Goal: Task Accomplishment & Management: Complete application form

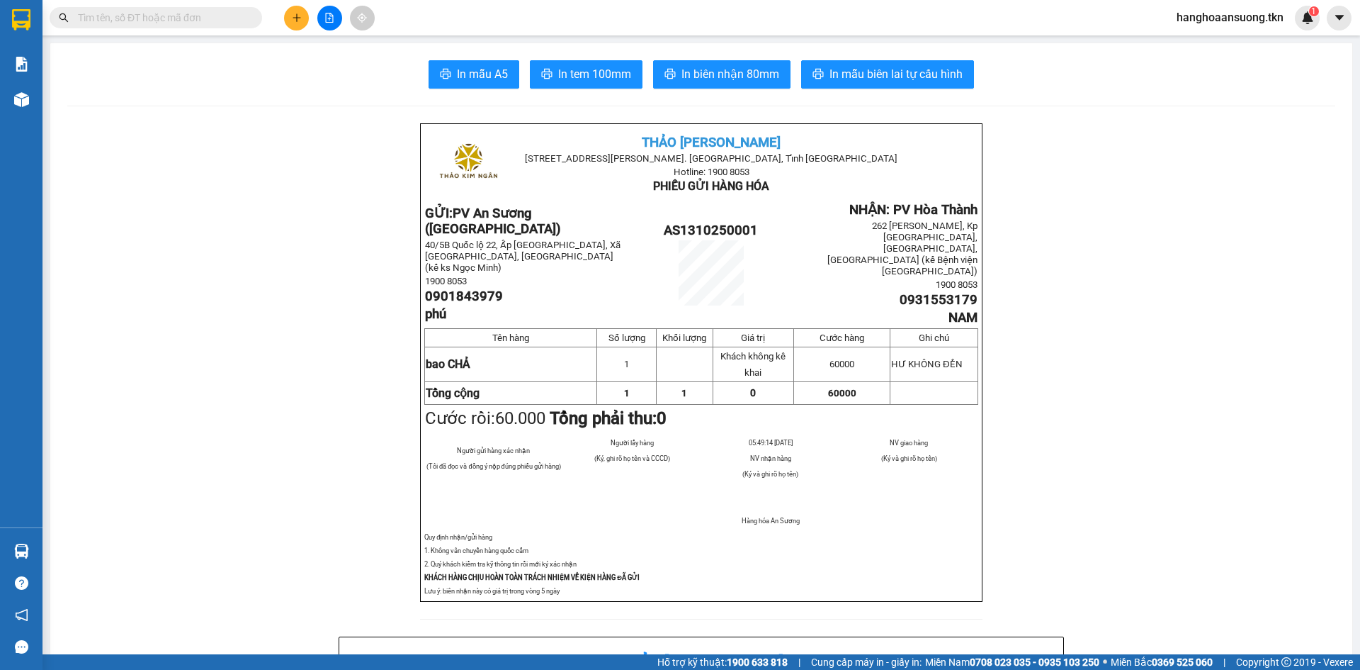
click at [302, 12] on button at bounding box center [296, 18] width 25 height 25
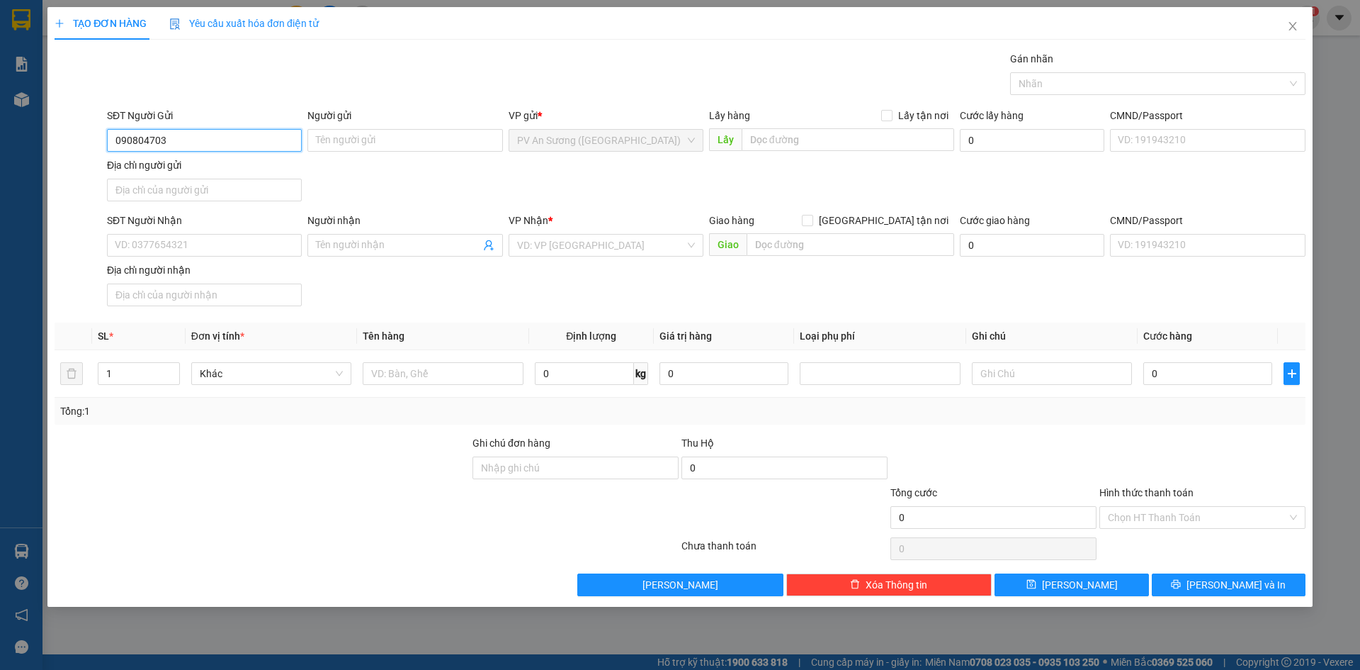
click at [134, 142] on input "090804703" at bounding box center [204, 140] width 195 height 23
click at [228, 137] on input "0909804703" at bounding box center [204, 140] width 195 height 23
click at [296, 133] on input "0909804703" at bounding box center [204, 140] width 195 height 23
type input "0909804703"
click at [405, 134] on input "Người gửi" at bounding box center [404, 140] width 195 height 23
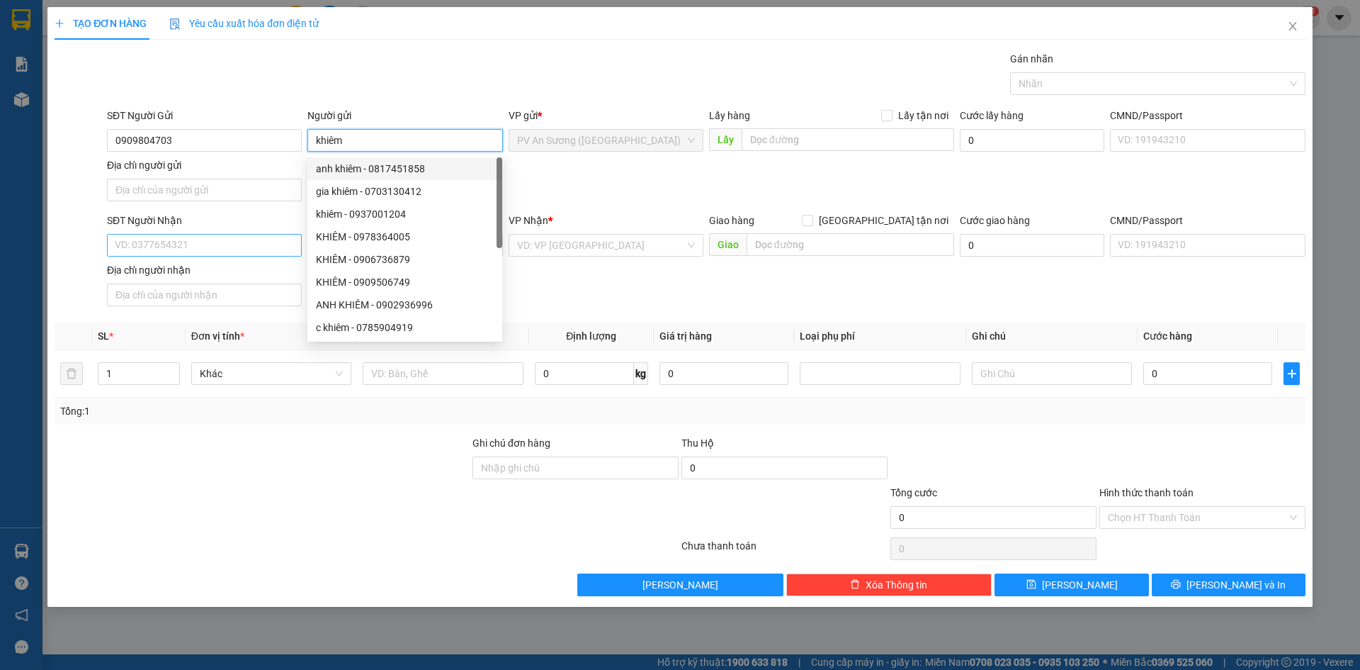
type input "khiêm"
click at [221, 245] on input "SĐT Người Nhận" at bounding box center [204, 245] width 195 height 23
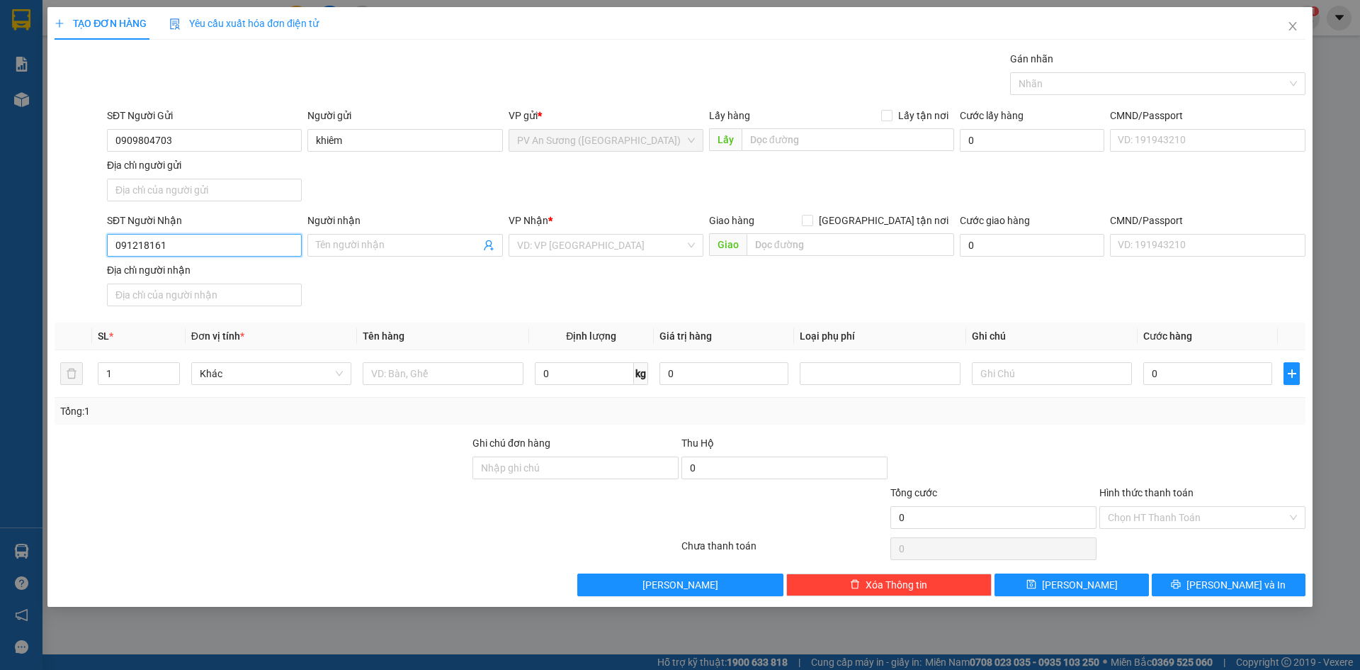
type input "0912181618"
click at [208, 273] on div "0912181618 - CƯỜNG" at bounding box center [204, 274] width 178 height 16
type input "CƯỜNG"
type input "40.000"
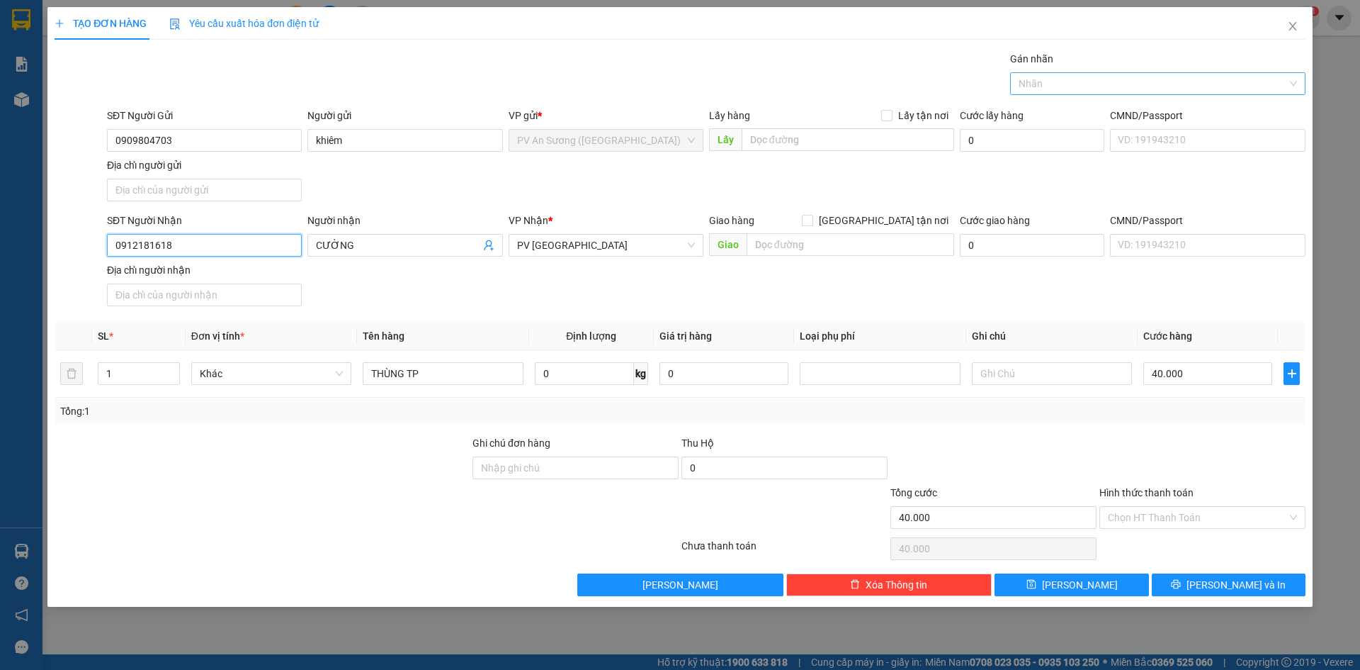
click at [1090, 85] on div at bounding box center [1151, 83] width 274 height 17
type input "0912181618"
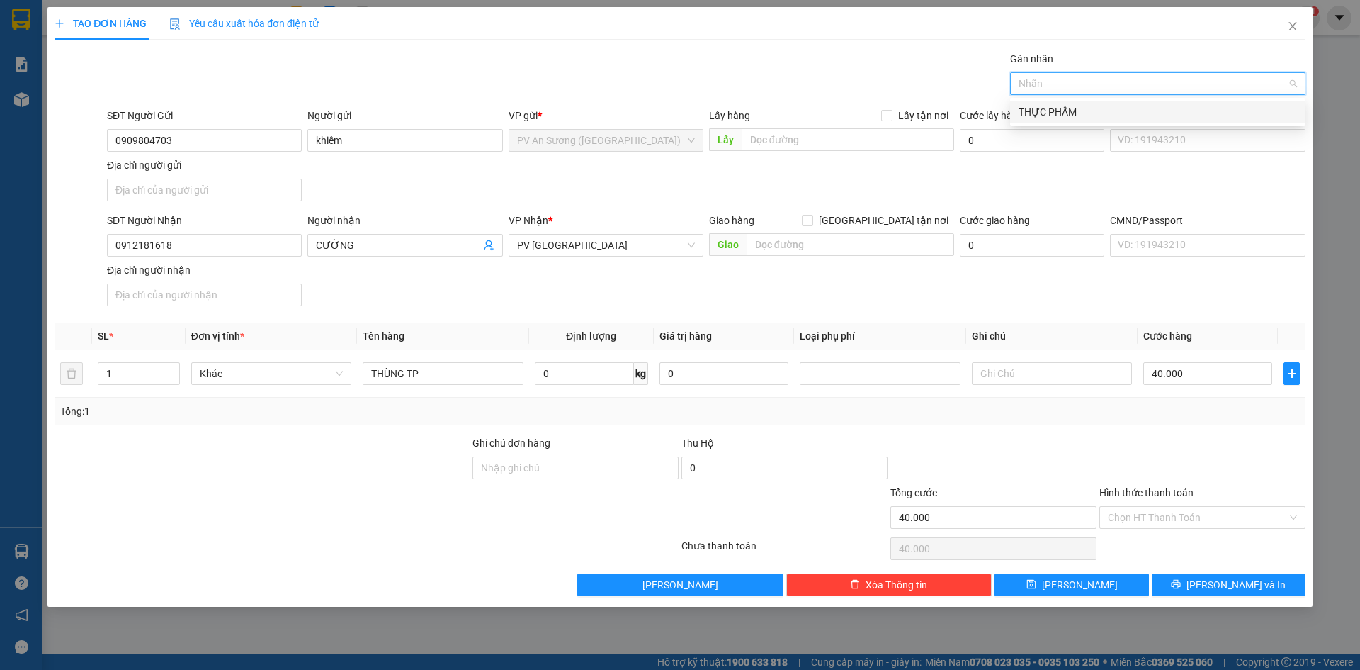
click at [1075, 106] on div "THỰC PHẨM" at bounding box center [1158, 112] width 278 height 16
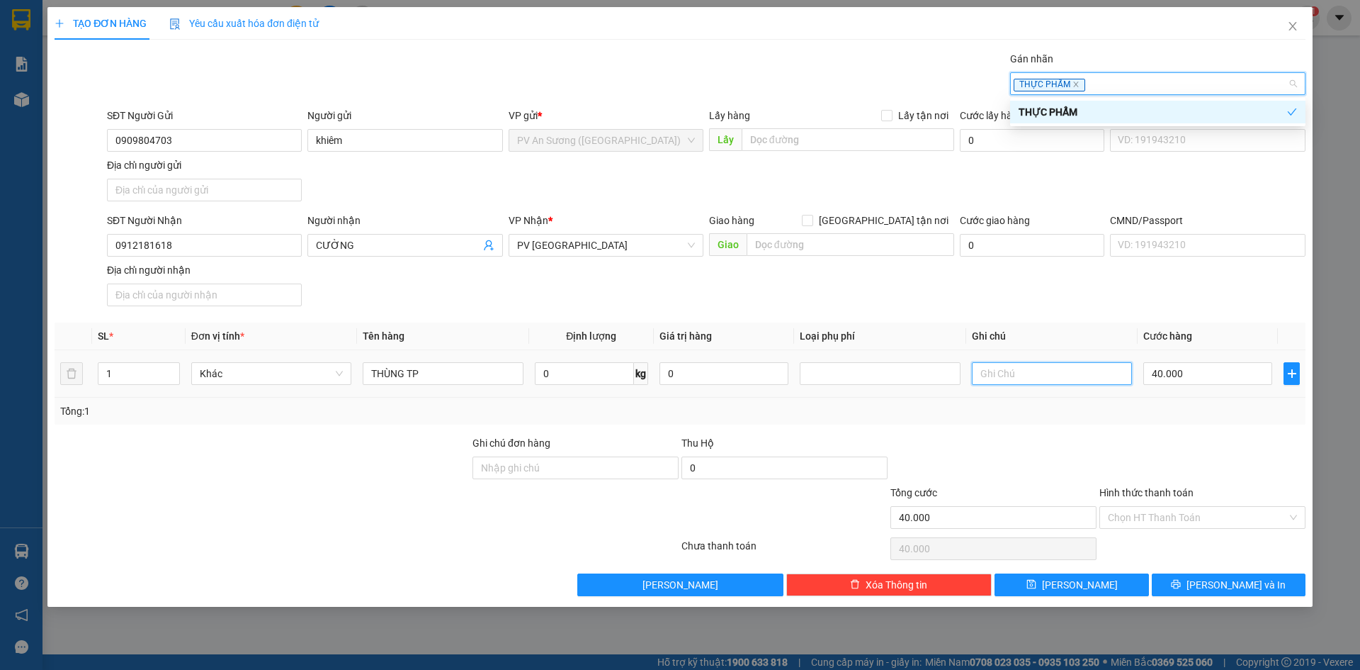
click at [1022, 372] on input "text" at bounding box center [1052, 373] width 160 height 23
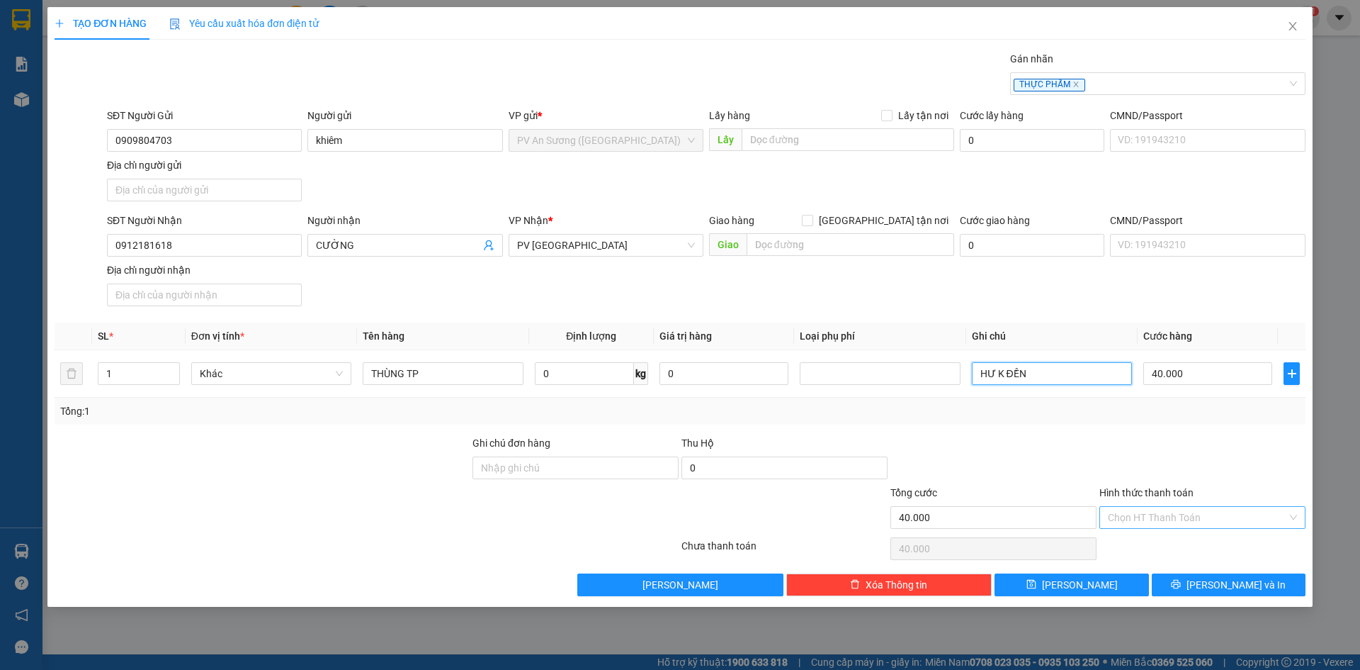
type input "HƯ K ĐỀN"
click at [1157, 518] on input "Hình thức thanh toán" at bounding box center [1197, 517] width 179 height 21
click at [1156, 544] on div "Tại văn phòng" at bounding box center [1202, 546] width 189 height 16
type input "0"
click at [1181, 587] on icon "printer" at bounding box center [1176, 584] width 9 height 9
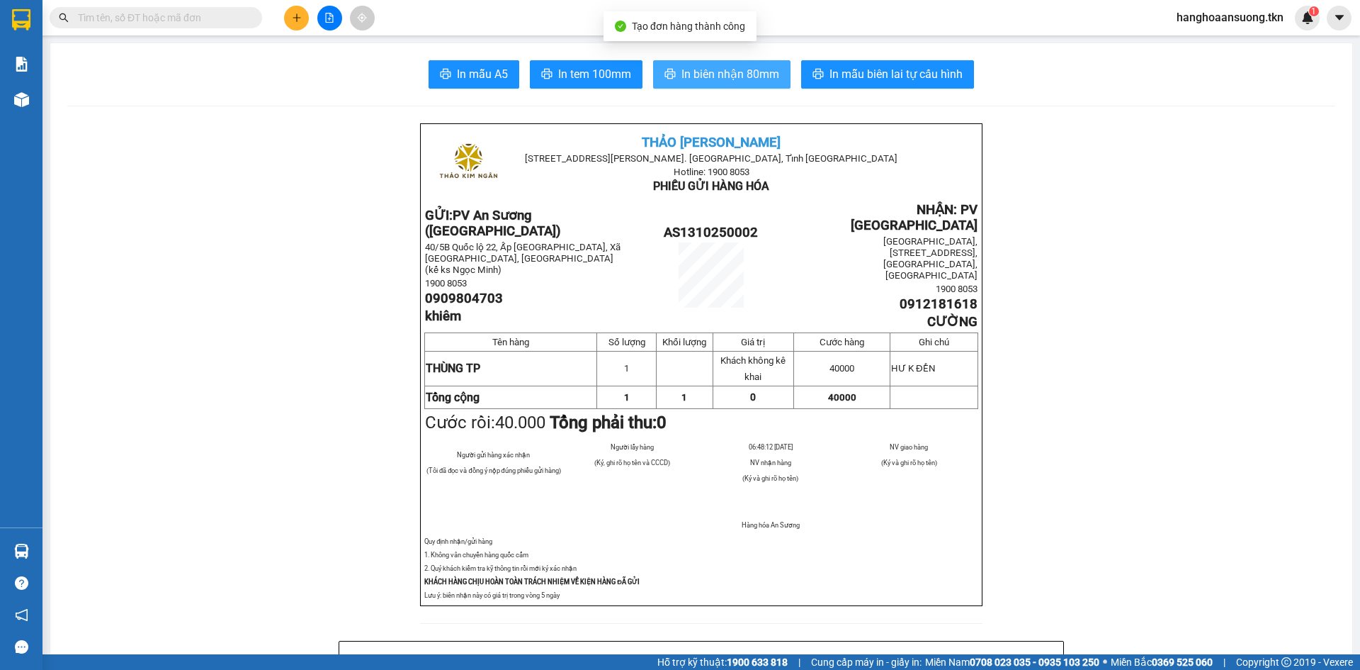
click at [706, 77] on span "In biên nhận 80mm" at bounding box center [731, 74] width 98 height 18
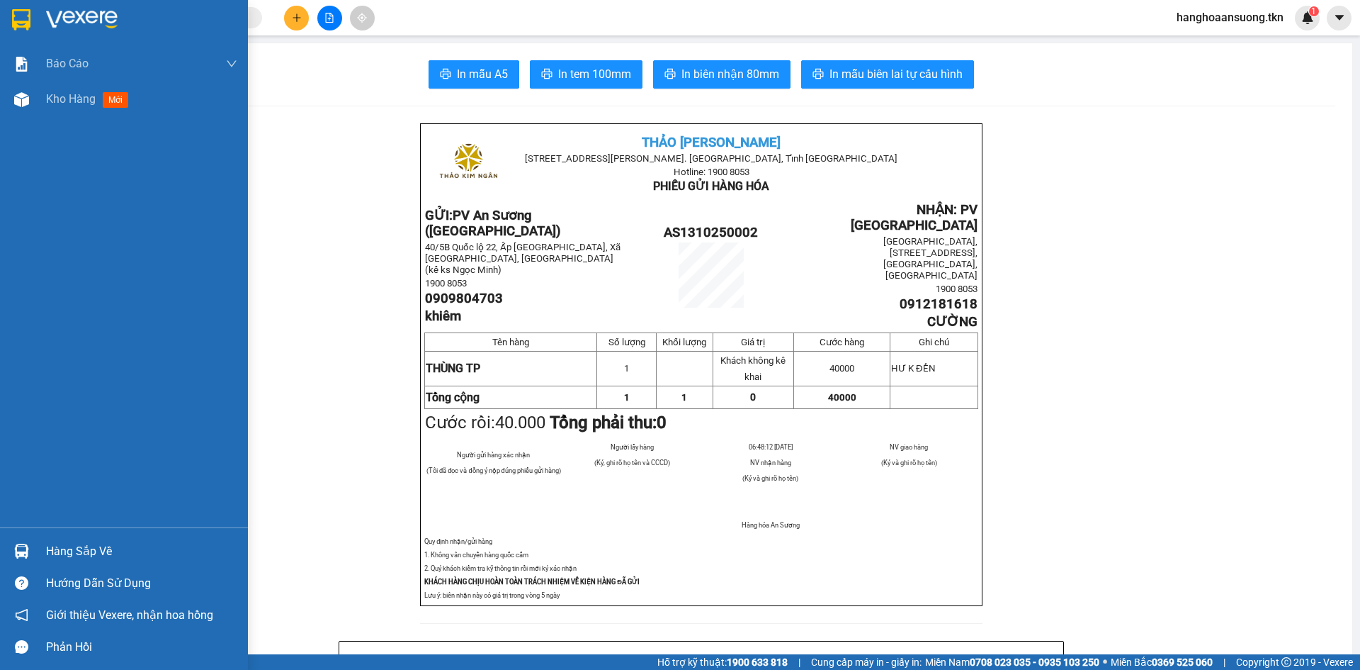
click at [21, 22] on img at bounding box center [21, 19] width 18 height 21
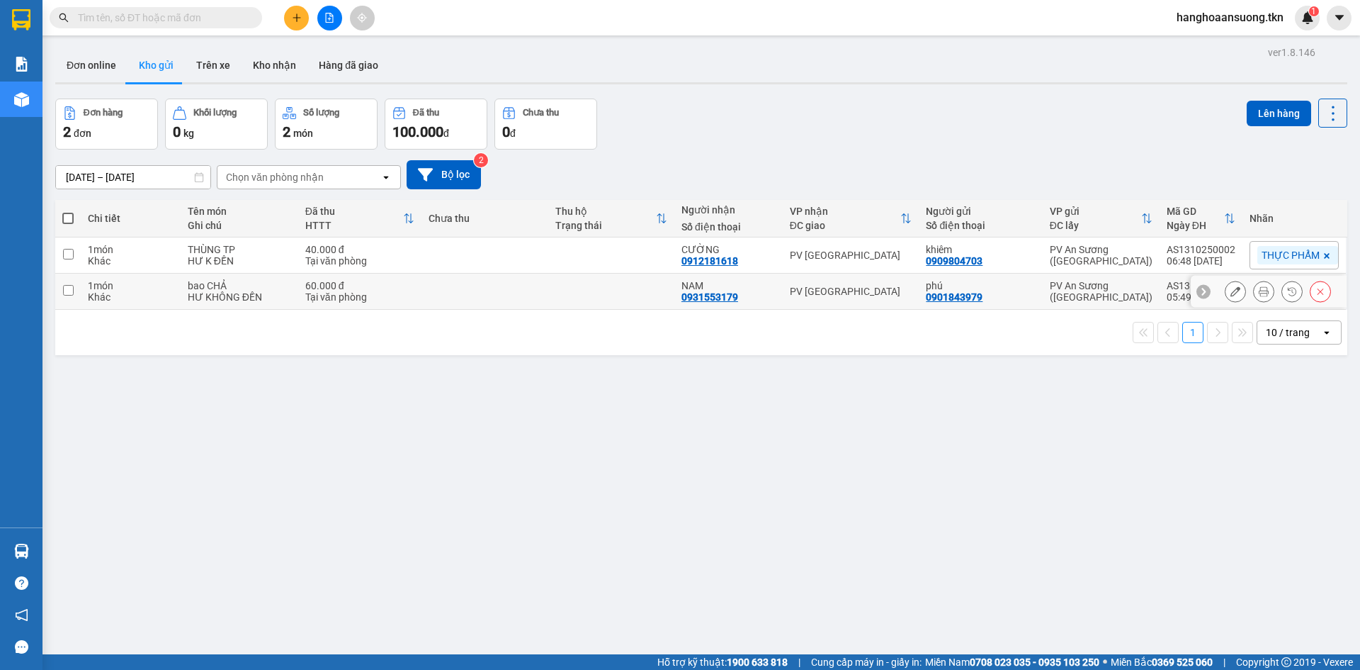
click at [463, 295] on td at bounding box center [485, 291] width 126 height 36
checkbox input "true"
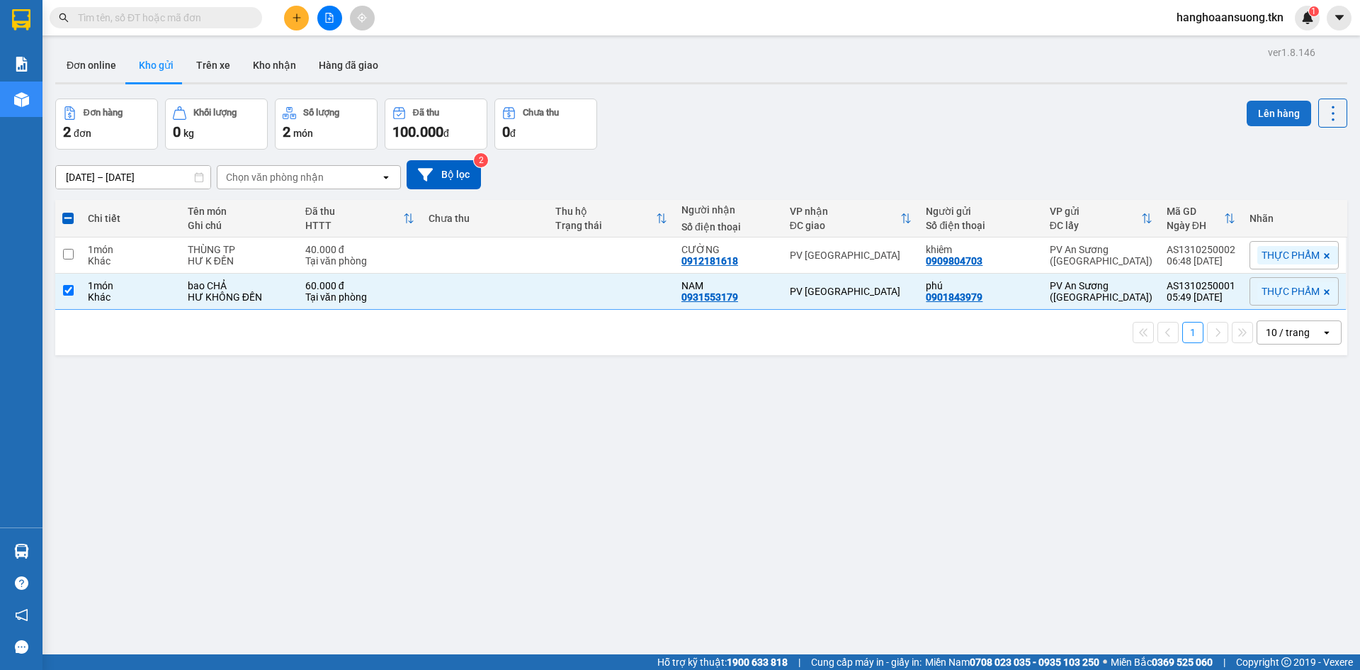
click at [1254, 111] on button "Lên hàng" at bounding box center [1279, 114] width 64 height 26
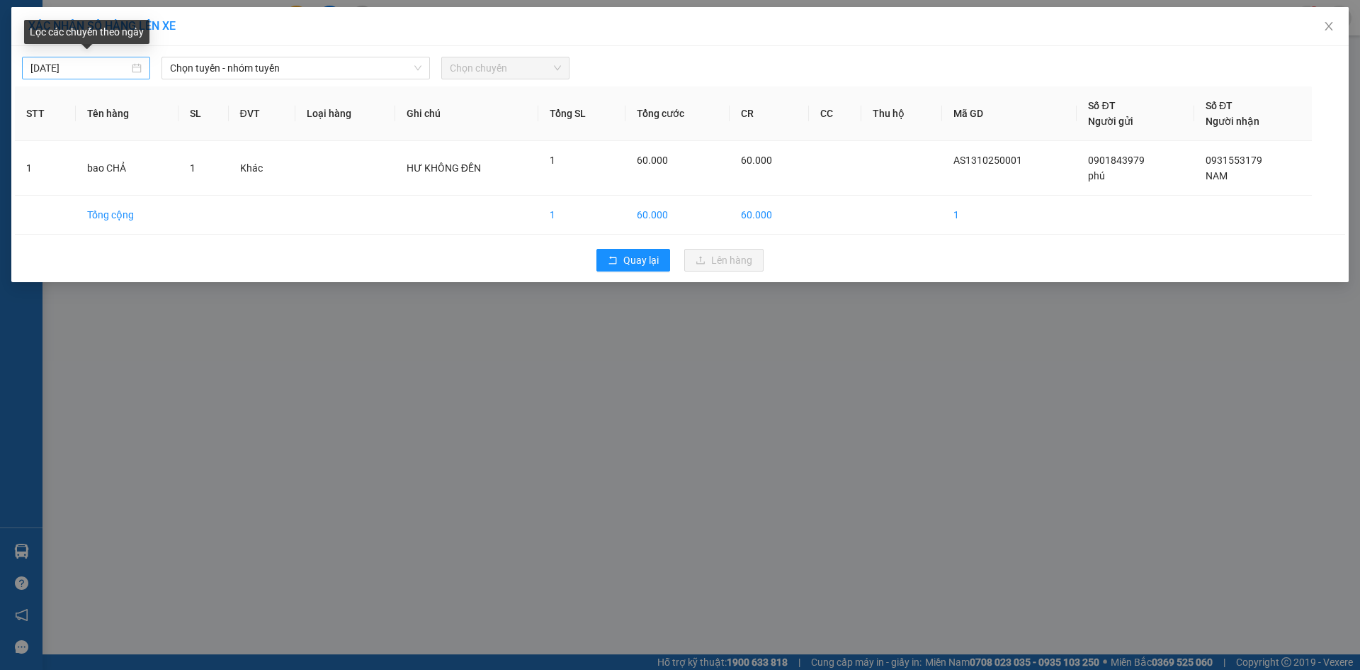
click at [103, 68] on body "Kết quả tìm kiếm ( 0 ) Bộ lọc No Data hanghoaansuong.tkn 1 Báo cáo Mẫu 1: Báo c…" at bounding box center [680, 335] width 1360 height 670
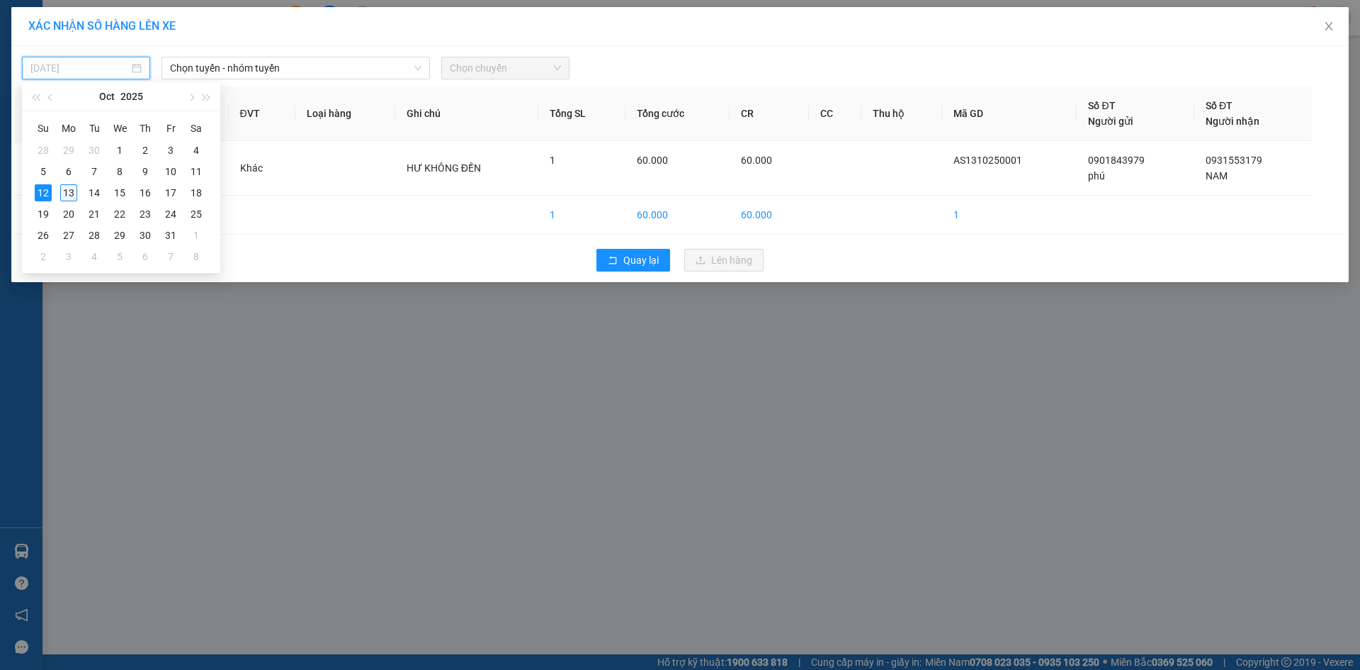
click at [69, 189] on div "13" at bounding box center [68, 192] width 17 height 17
type input "[DATE]"
click at [241, 63] on span "Chọn tuyến - nhóm tuyến" at bounding box center [296, 67] width 252 height 21
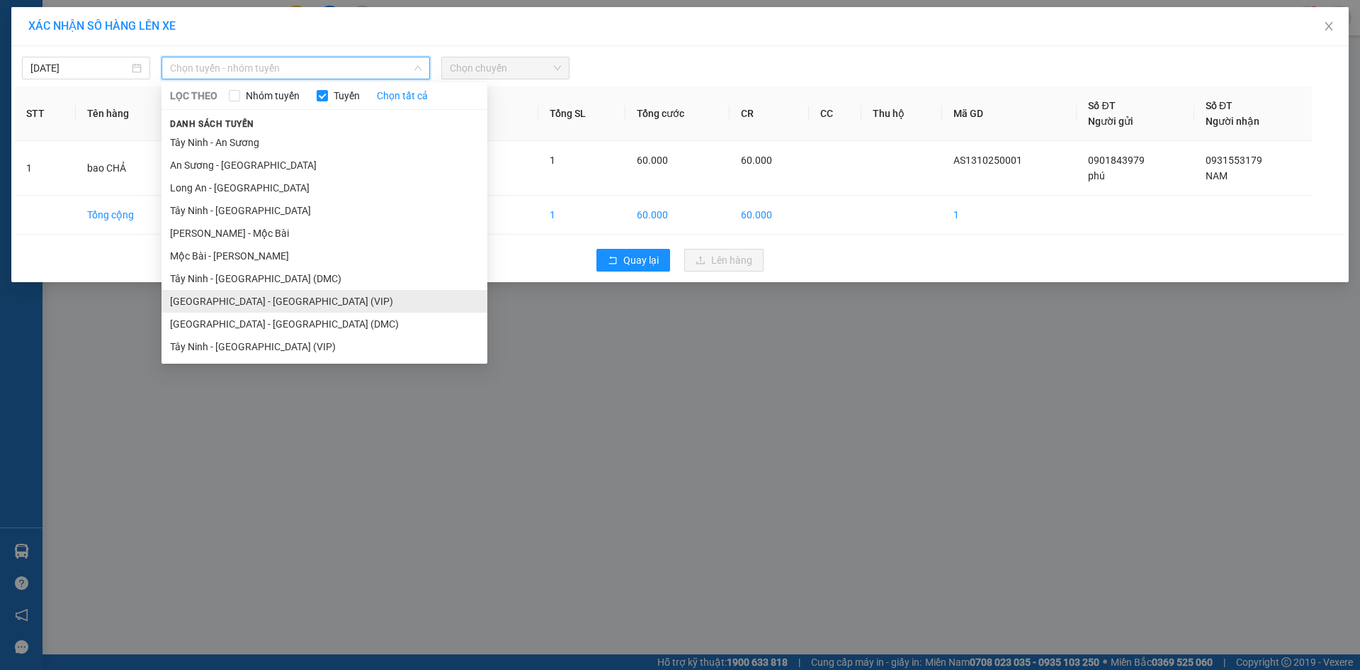
click at [284, 300] on li "[GEOGRAPHIC_DATA] - [GEOGRAPHIC_DATA] (VIP)" at bounding box center [325, 301] width 326 height 23
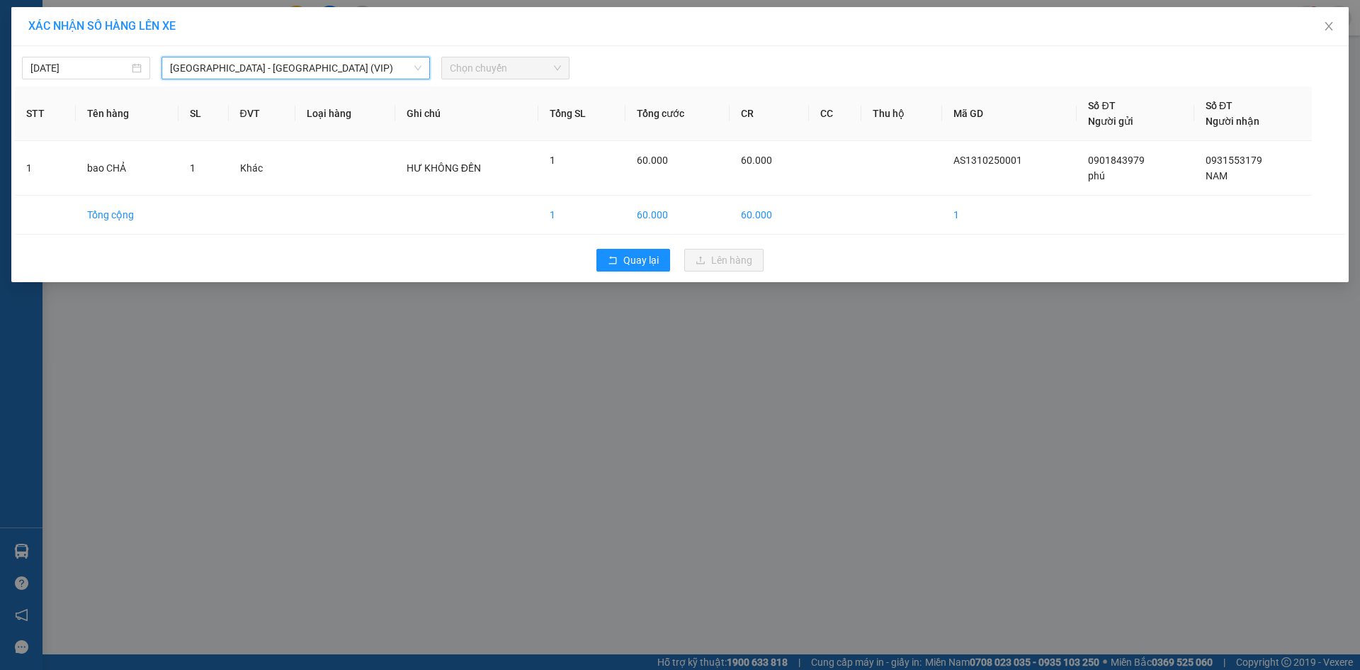
click at [489, 69] on span "Chọn chuyến" at bounding box center [505, 67] width 111 height 21
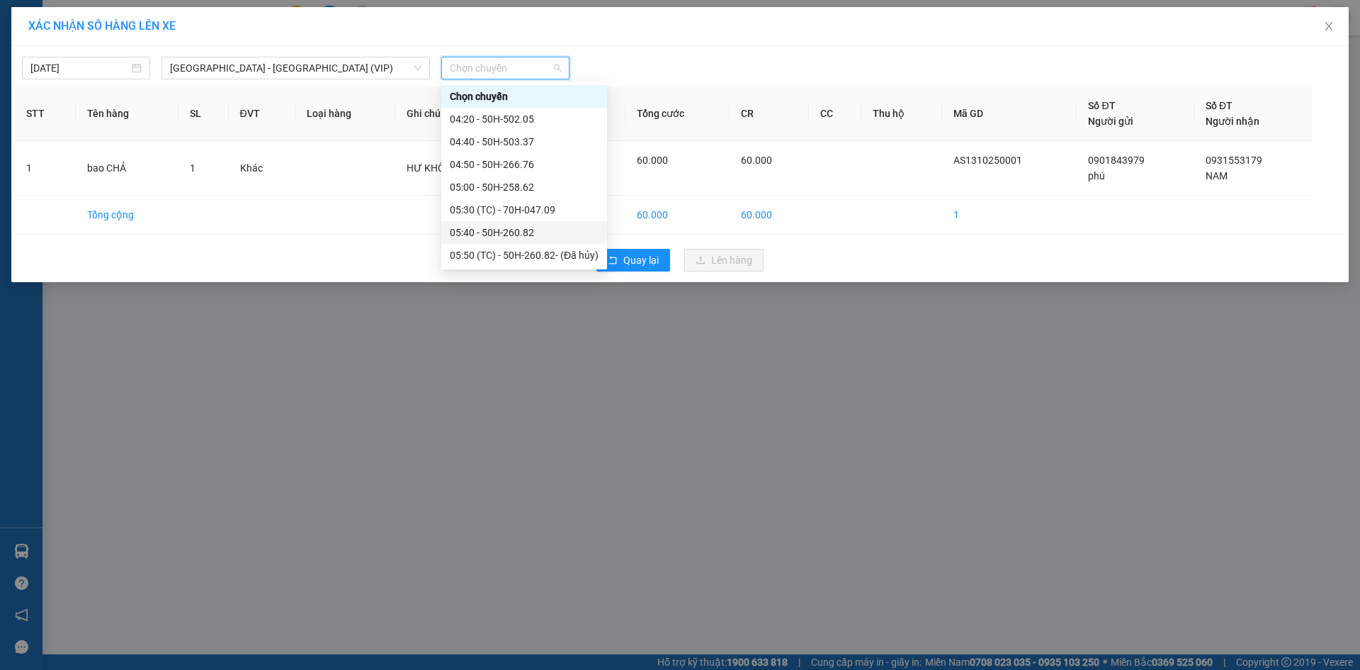
click at [537, 229] on div "05:40 - 50H-260.82" at bounding box center [524, 233] width 149 height 16
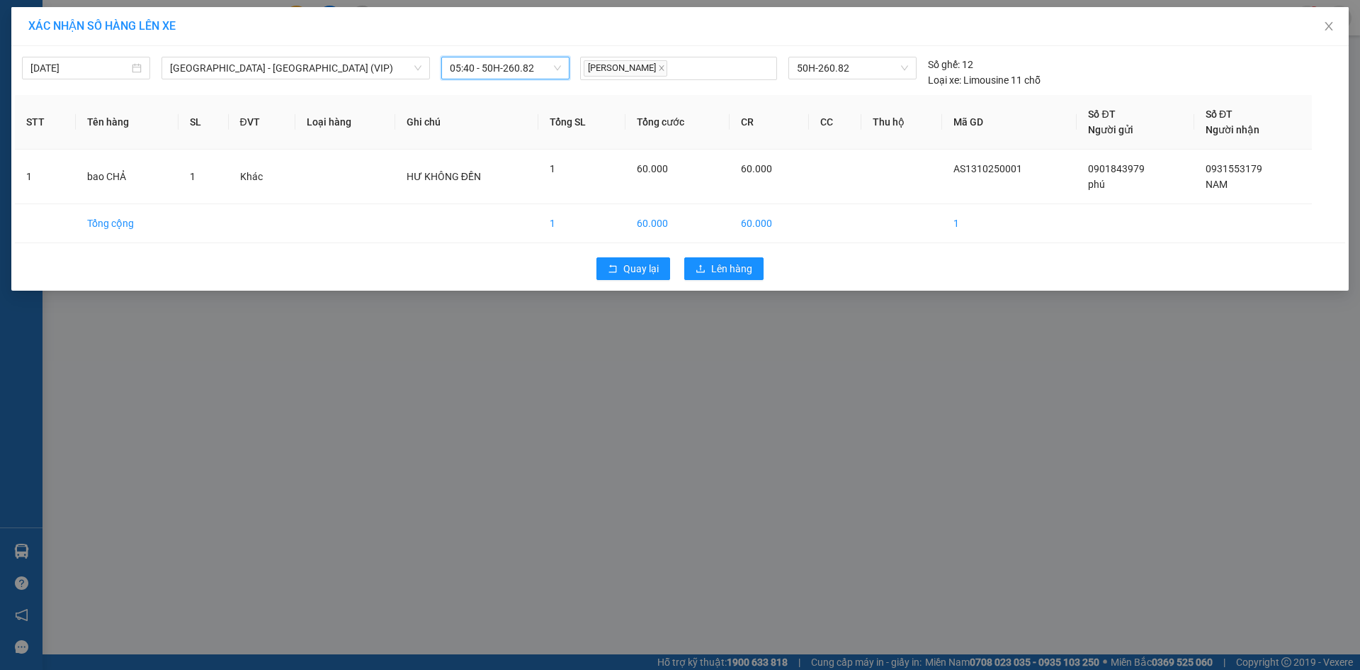
click at [537, 229] on td at bounding box center [467, 223] width 144 height 39
click at [728, 272] on span "Lên hàng" at bounding box center [731, 269] width 41 height 16
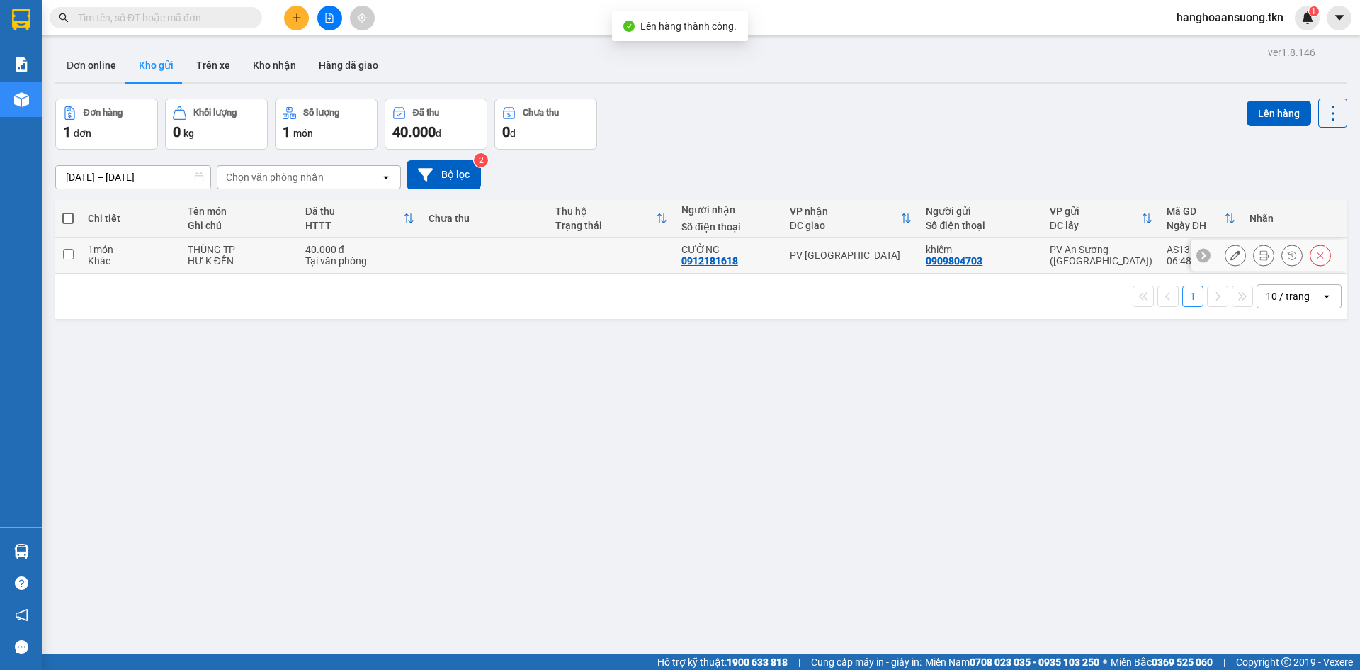
click at [514, 264] on td at bounding box center [485, 255] width 126 height 36
checkbox input "true"
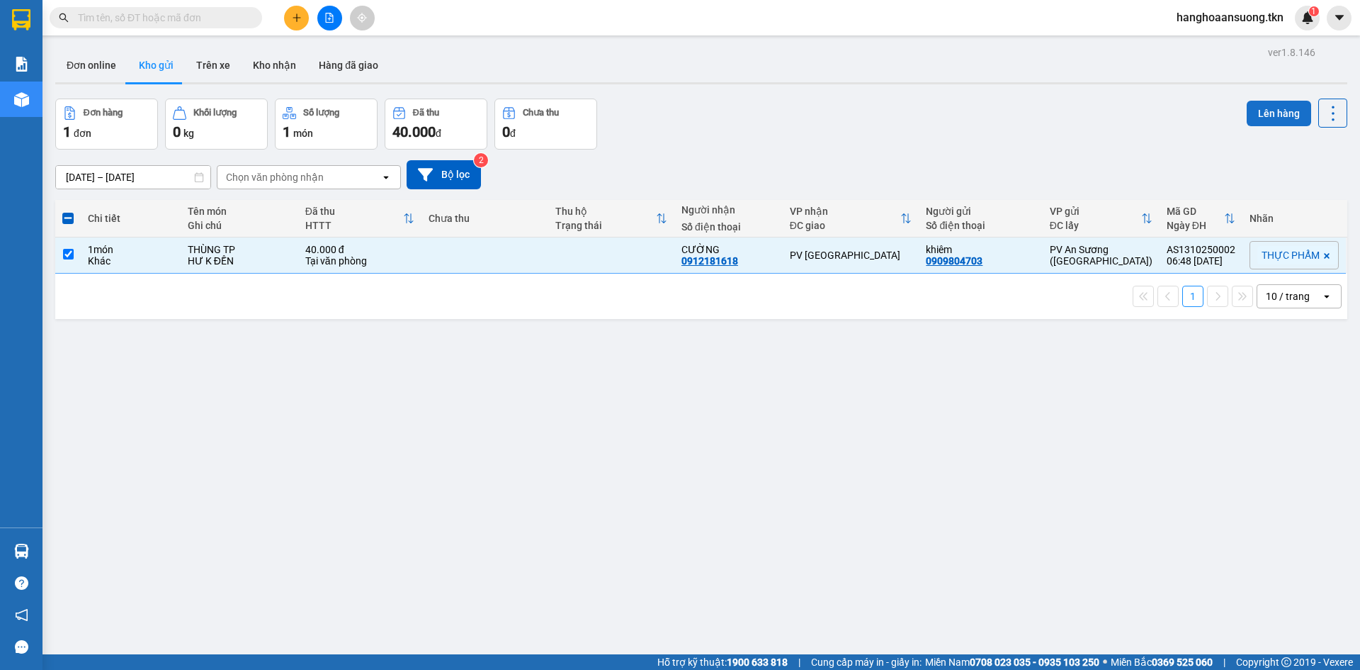
click at [1279, 113] on button "Lên hàng" at bounding box center [1279, 114] width 64 height 26
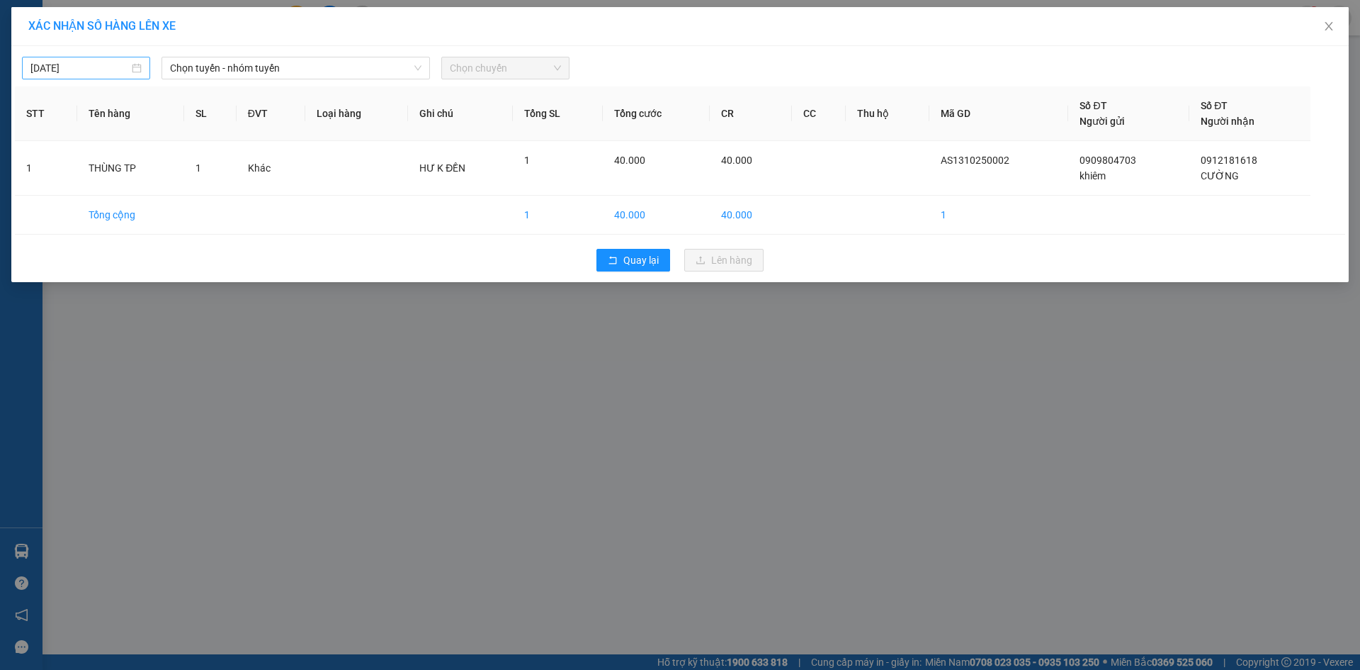
click at [112, 68] on input "[DATE]" at bounding box center [79, 68] width 98 height 16
click at [65, 191] on div "13" at bounding box center [68, 192] width 17 height 17
type input "[DATE]"
click at [263, 64] on span "Chọn tuyến - nhóm tuyến" at bounding box center [296, 67] width 252 height 21
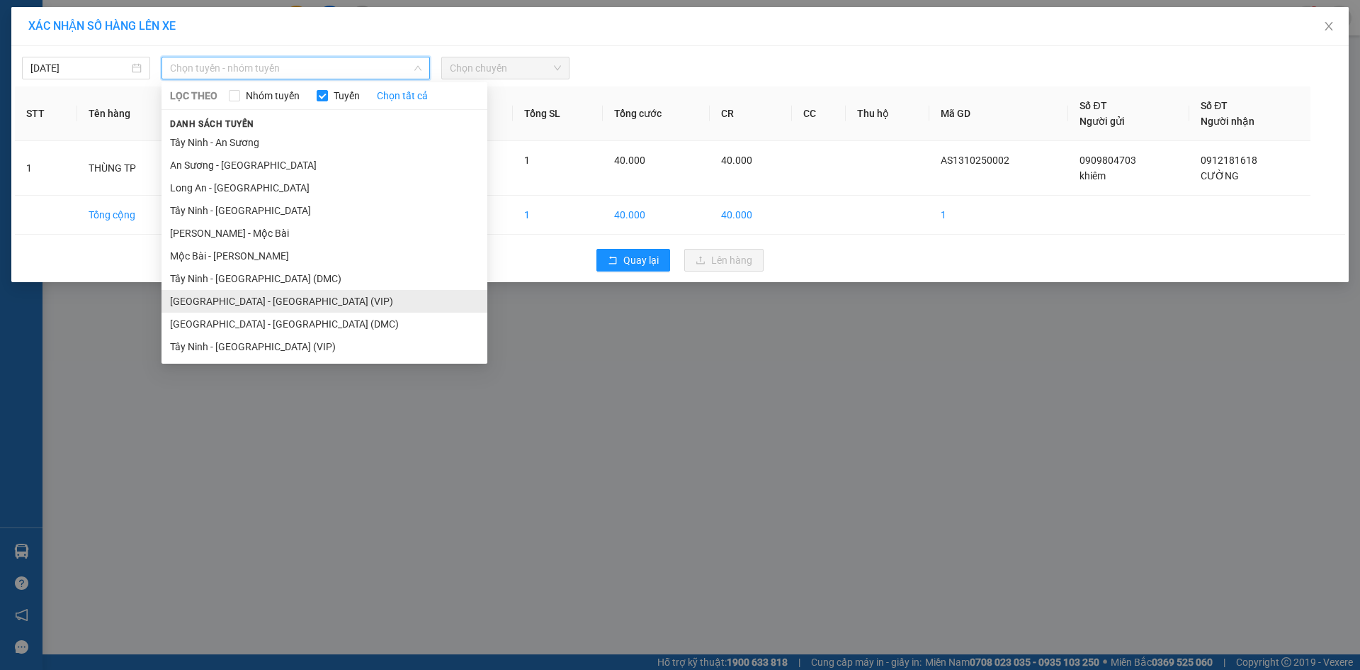
click at [281, 303] on li "[GEOGRAPHIC_DATA] - [GEOGRAPHIC_DATA] (VIP)" at bounding box center [325, 301] width 326 height 23
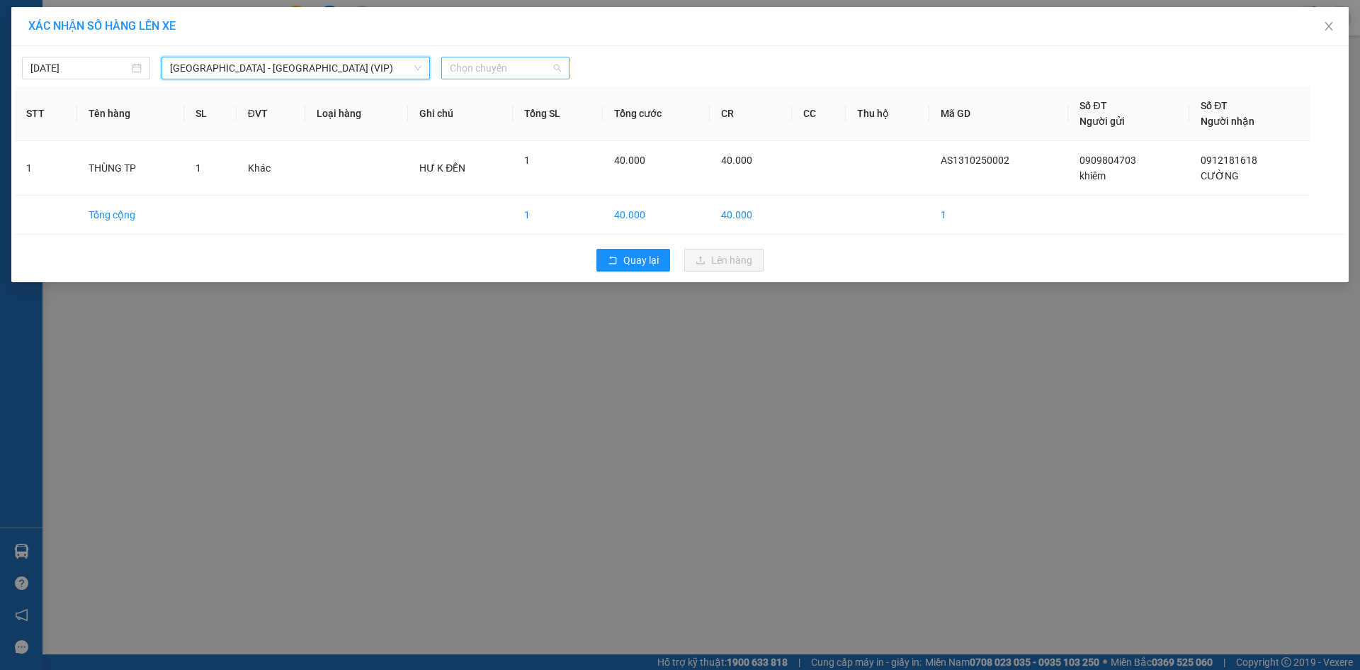
click at [513, 60] on span "Chọn chuyến" at bounding box center [505, 67] width 111 height 21
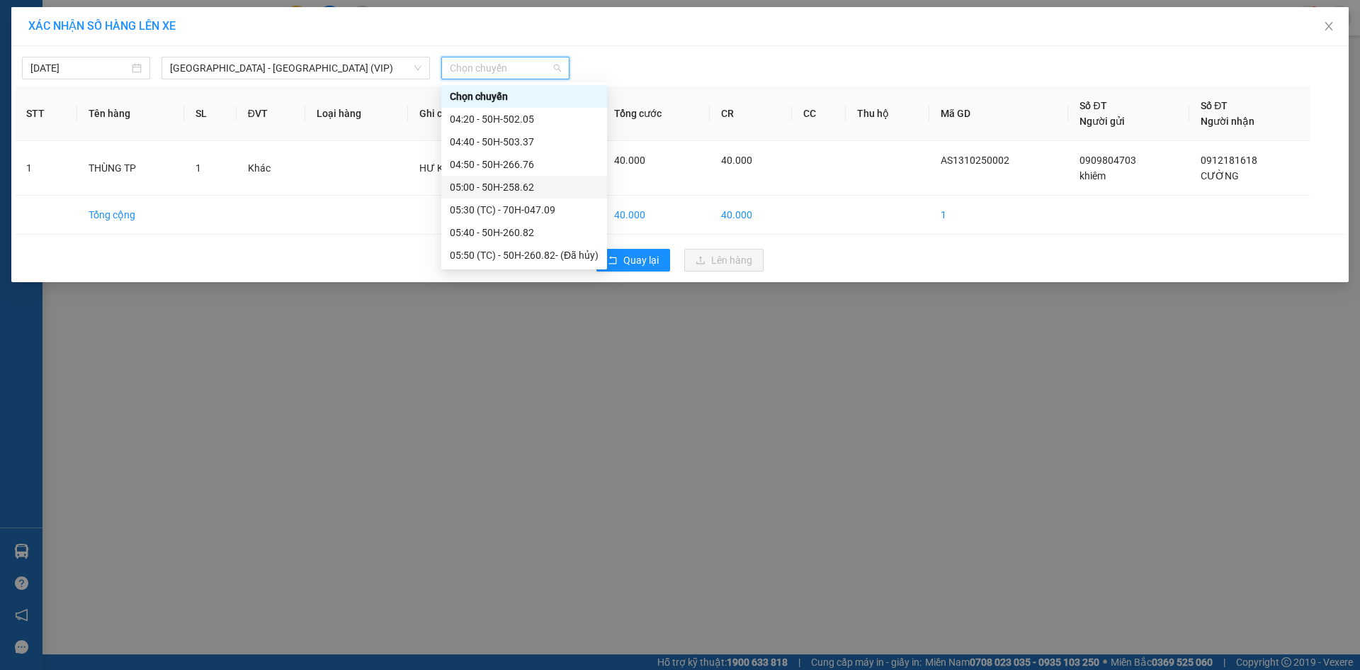
scroll to position [71, 0]
click at [505, 225] on div "06:00 - 50E-077.45" at bounding box center [524, 230] width 149 height 16
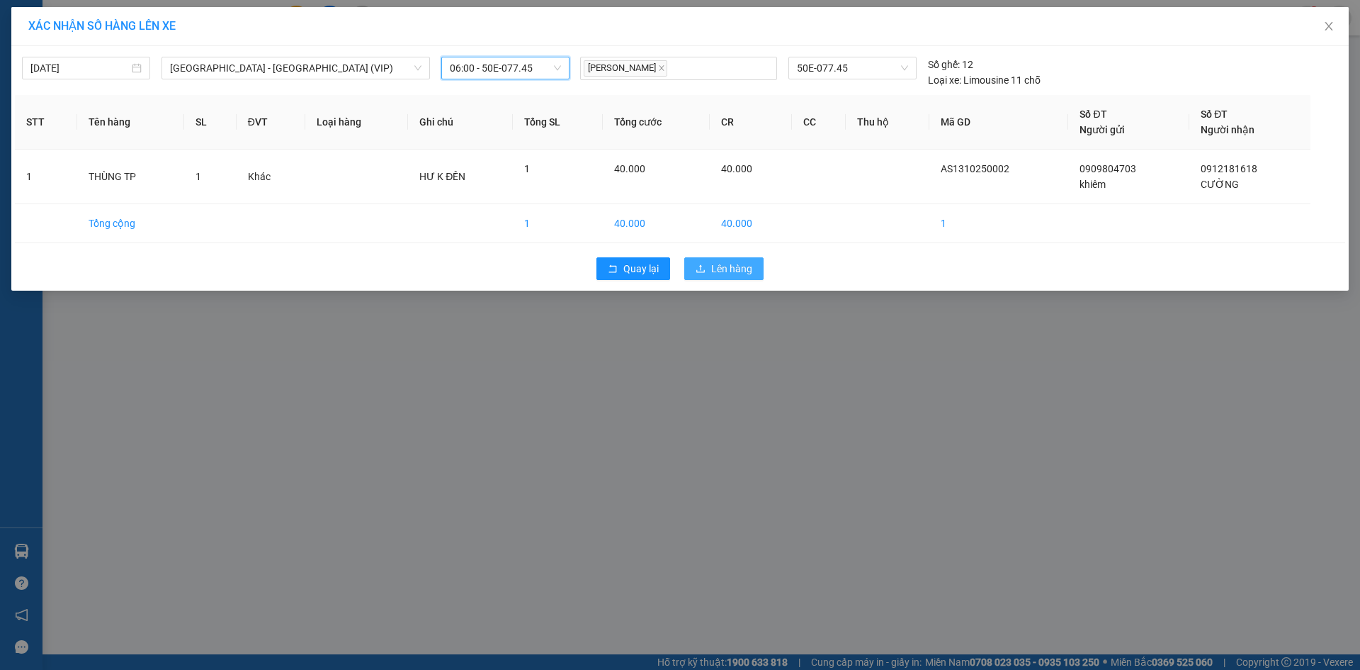
click at [720, 266] on span "Lên hàng" at bounding box center [731, 269] width 41 height 16
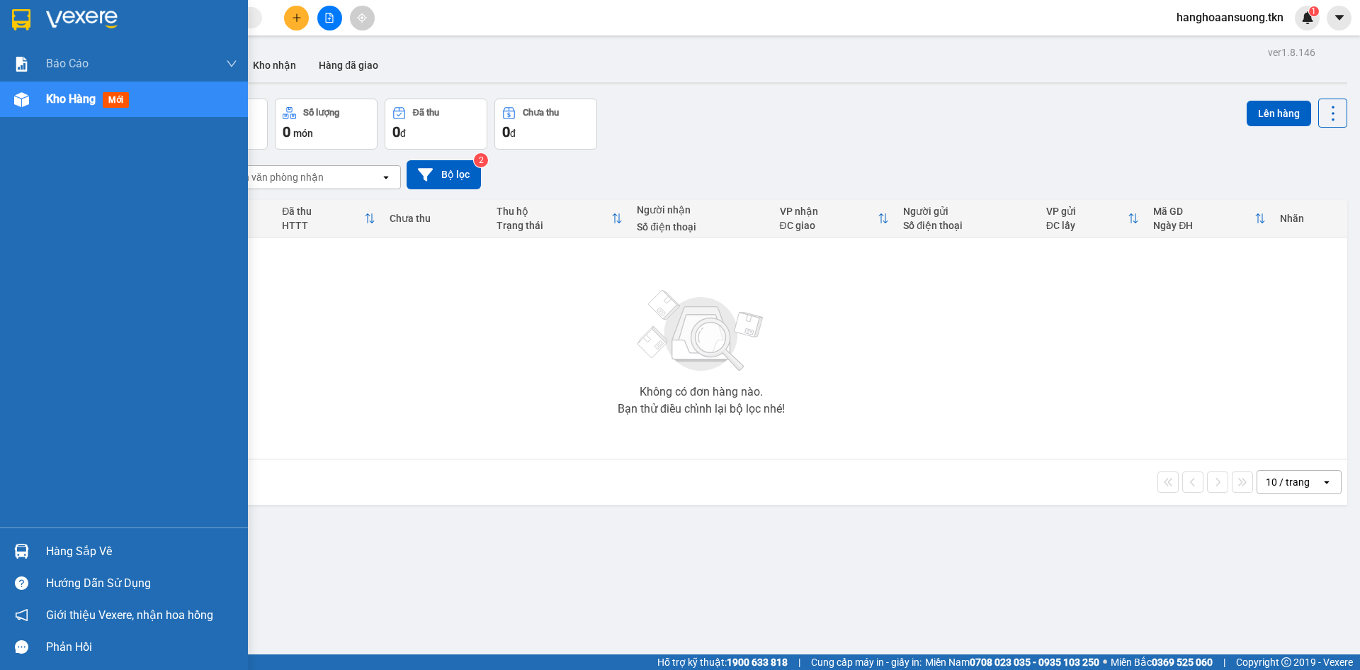
click at [17, 551] on img at bounding box center [21, 550] width 15 height 15
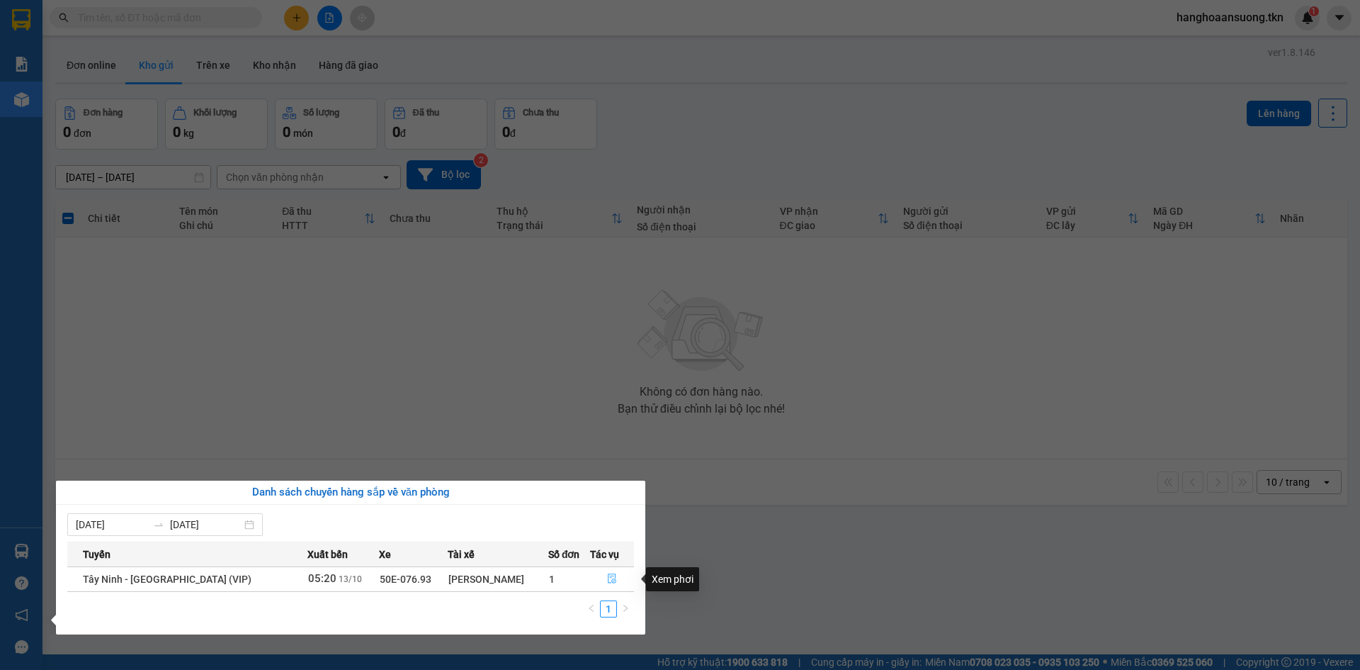
click at [611, 576] on button "button" at bounding box center [612, 579] width 43 height 23
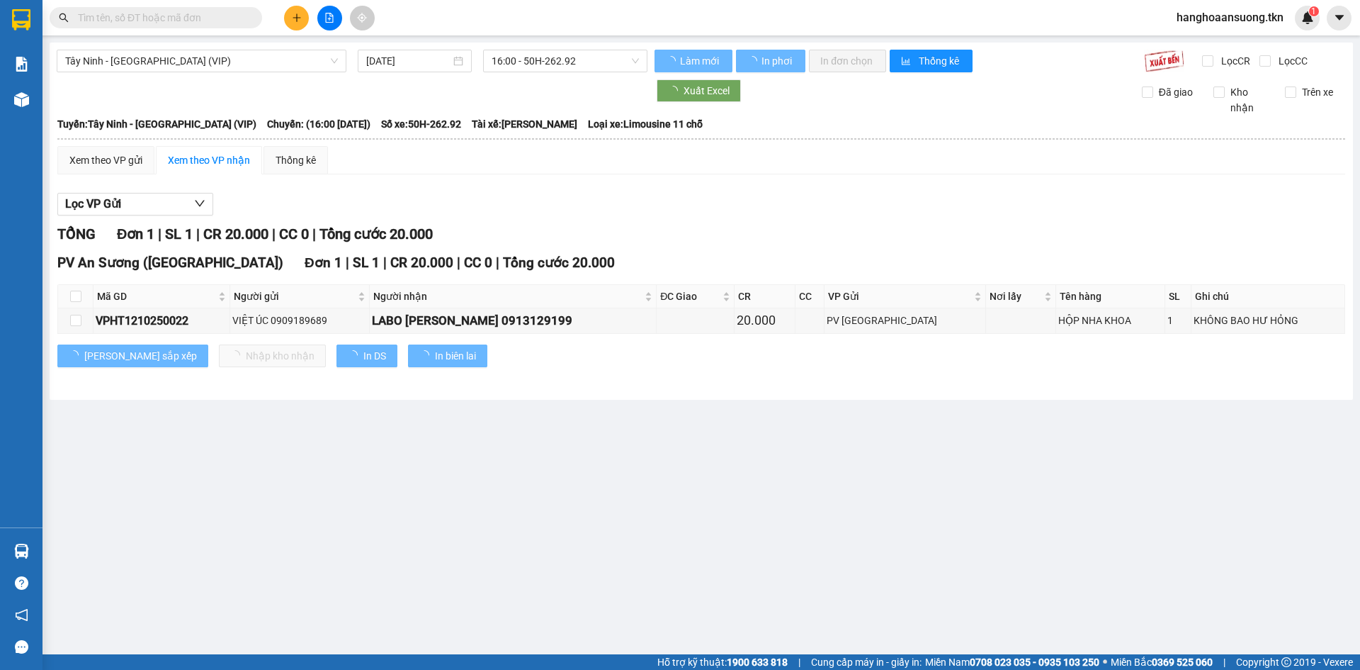
type input "[DATE]"
